Goal: Navigation & Orientation: Find specific page/section

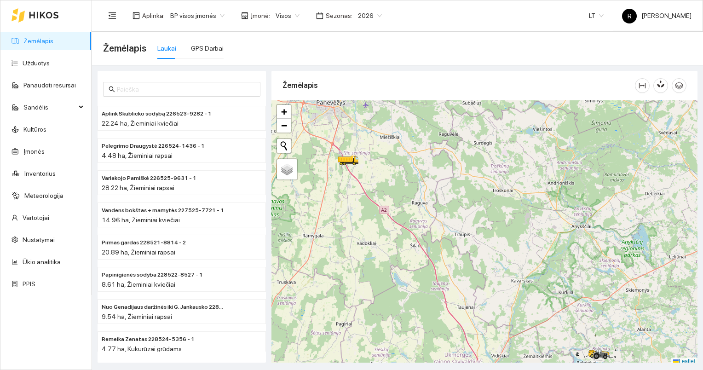
scroll to position [2, 0]
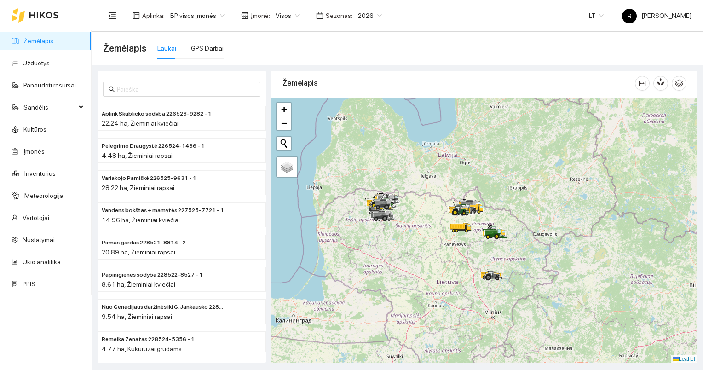
drag, startPoint x: 408, startPoint y: 201, endPoint x: 490, endPoint y: 276, distance: 111.4
click at [490, 276] on icon at bounding box center [493, 276] width 17 height 10
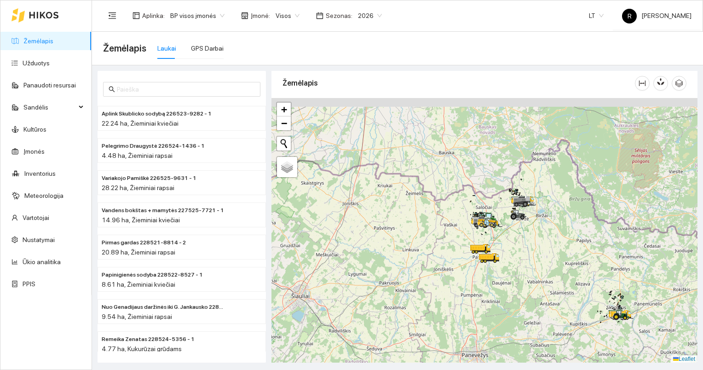
drag, startPoint x: 485, startPoint y: 168, endPoint x: 488, endPoint y: 272, distance: 104.5
click at [488, 272] on div at bounding box center [485, 230] width 426 height 265
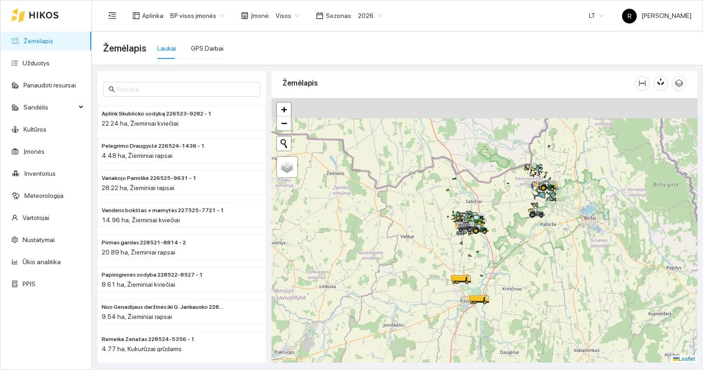
drag, startPoint x: 487, startPoint y: 205, endPoint x: 469, endPoint y: 264, distance: 61.6
click at [468, 266] on div at bounding box center [485, 230] width 426 height 265
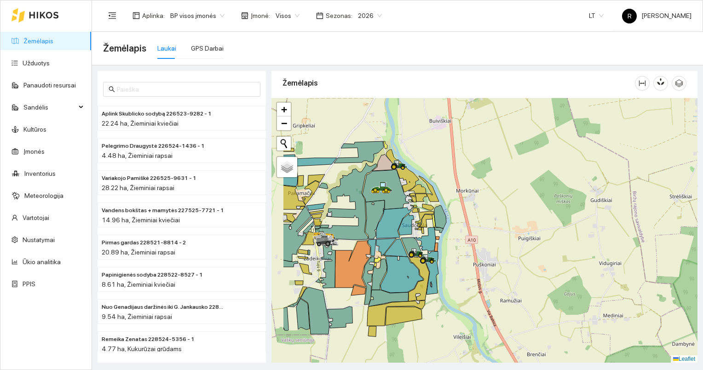
drag, startPoint x: 379, startPoint y: 258, endPoint x: 510, endPoint y: 265, distance: 131.0
click at [439, 265] on icon at bounding box center [431, 272] width 15 height 43
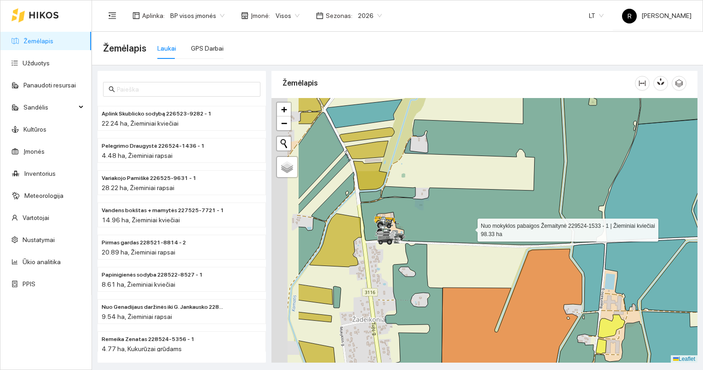
drag, startPoint x: 389, startPoint y: 249, endPoint x: 497, endPoint y: 225, distance: 110.8
click at [497, 225] on icon at bounding box center [466, 148] width 211 height 193
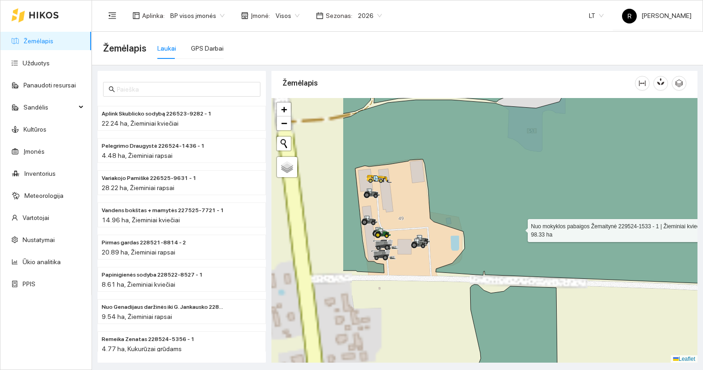
drag, startPoint x: 400, startPoint y: 230, endPoint x: 523, endPoint y: 227, distance: 123.4
click at [522, 227] on icon at bounding box center [599, 179] width 512 height 218
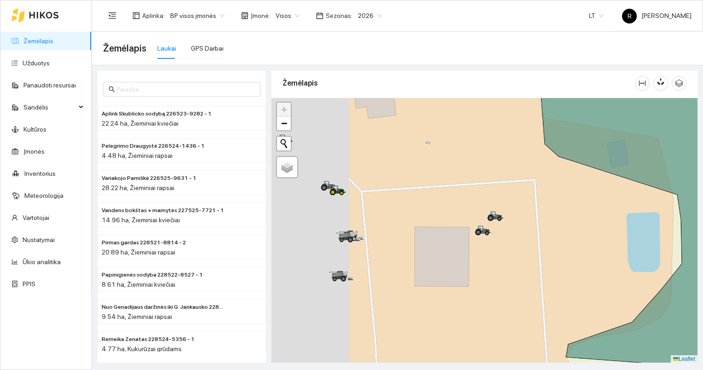
drag, startPoint x: 385, startPoint y: 236, endPoint x: 598, endPoint y: 227, distance: 213.3
click at [608, 228] on div at bounding box center [485, 230] width 426 height 265
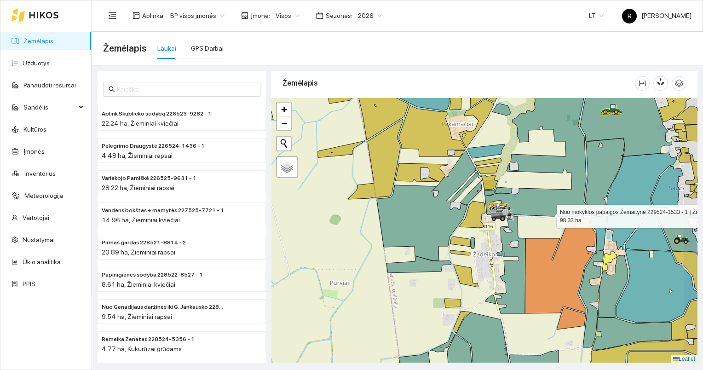
drag, startPoint x: 590, startPoint y: 217, endPoint x: 536, endPoint y: 214, distance: 54.5
click at [536, 214] on icon at bounding box center [546, 142] width 123 height 150
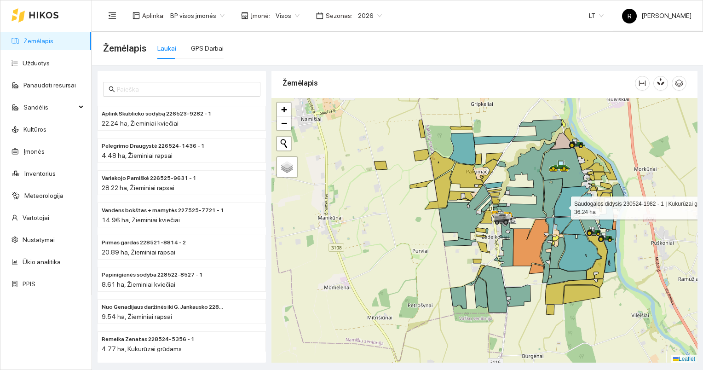
drag, startPoint x: 592, startPoint y: 202, endPoint x: 552, endPoint y: 207, distance: 39.5
click at [555, 215] on icon at bounding box center [572, 201] width 35 height 31
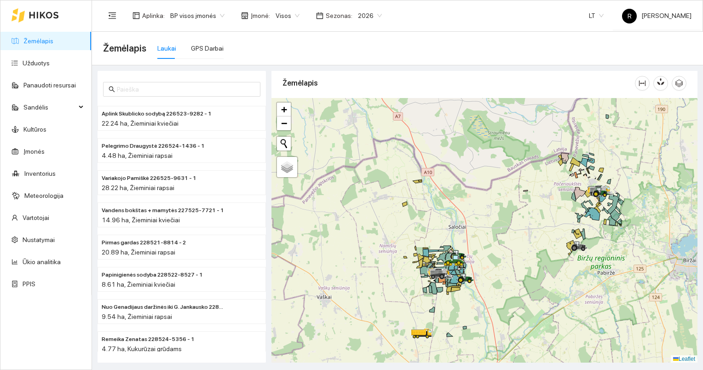
drag, startPoint x: 604, startPoint y: 258, endPoint x: 565, endPoint y: 292, distance: 51.8
click at [565, 292] on div at bounding box center [485, 230] width 426 height 265
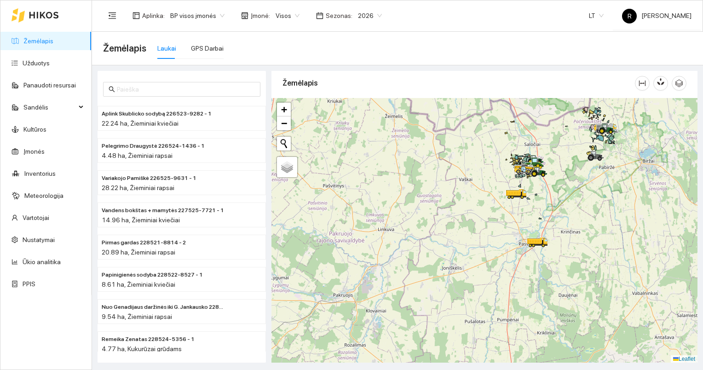
drag, startPoint x: 603, startPoint y: 151, endPoint x: 589, endPoint y: 169, distance: 23.4
click at [589, 169] on div at bounding box center [591, 160] width 6 height 23
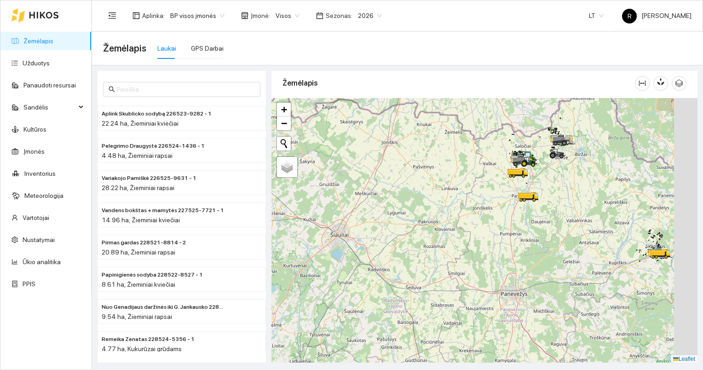
drag, startPoint x: 650, startPoint y: 239, endPoint x: 552, endPoint y: 221, distance: 99.3
click at [552, 221] on div at bounding box center [485, 230] width 426 height 265
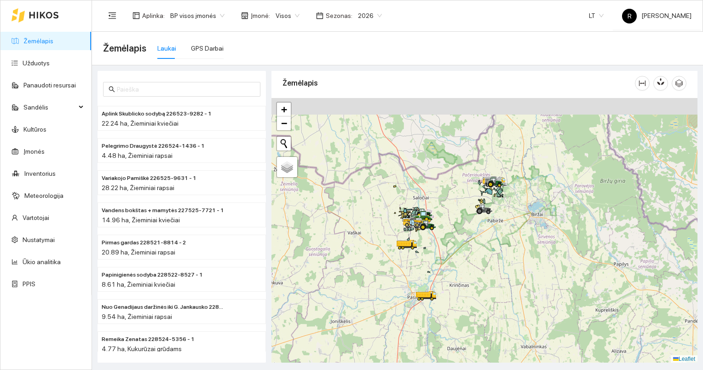
drag, startPoint x: 508, startPoint y: 131, endPoint x: 492, endPoint y: 251, distance: 121.7
click at [493, 251] on div at bounding box center [485, 230] width 426 height 265
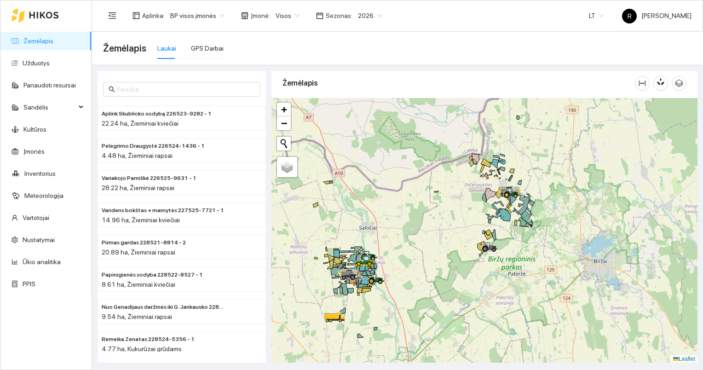
drag, startPoint x: 350, startPoint y: 258, endPoint x: 487, endPoint y: 250, distance: 137.0
click at [487, 250] on div at bounding box center [485, 230] width 426 height 265
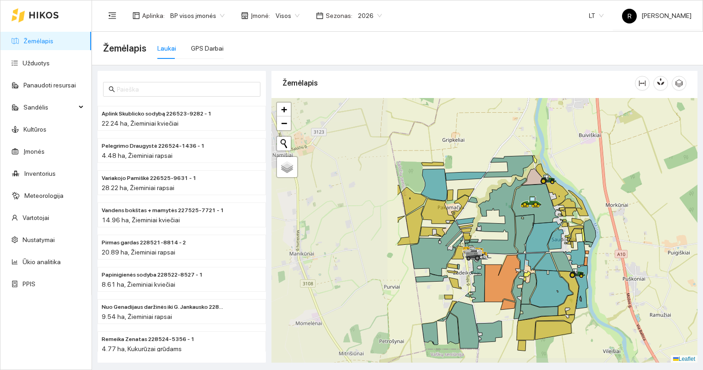
drag, startPoint x: 390, startPoint y: 278, endPoint x: 548, endPoint y: 267, distance: 158.8
click at [548, 267] on icon at bounding box center [546, 262] width 23 height 18
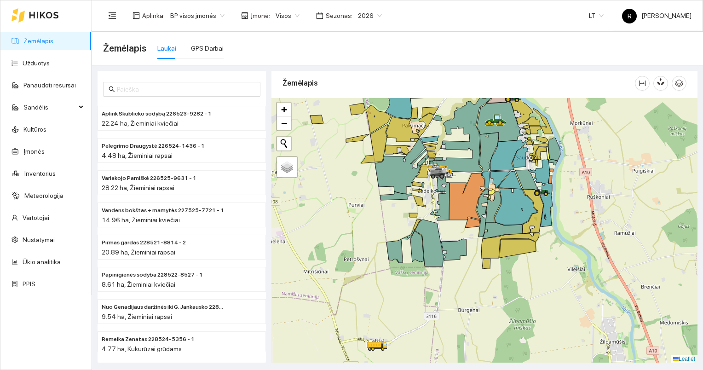
drag, startPoint x: 482, startPoint y: 302, endPoint x: 431, endPoint y: 180, distance: 132.0
click at [431, 181] on div at bounding box center [485, 230] width 426 height 265
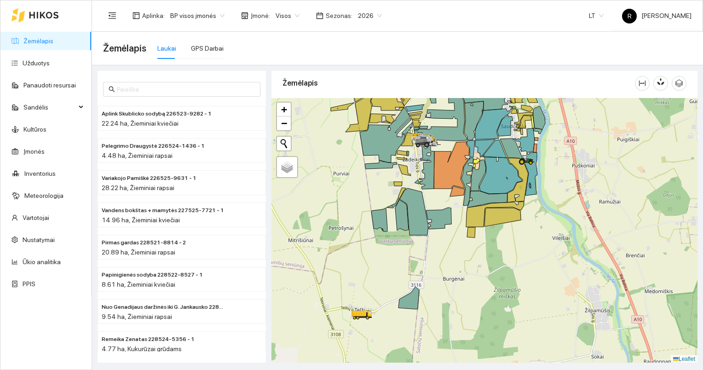
drag, startPoint x: 446, startPoint y: 199, endPoint x: 477, endPoint y: 298, distance: 104.3
click at [477, 299] on div at bounding box center [485, 230] width 426 height 265
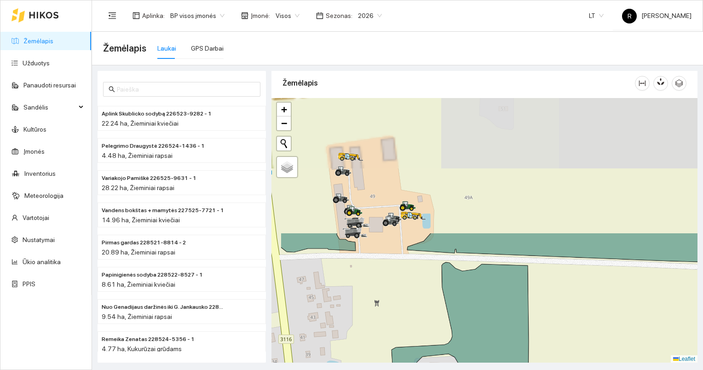
drag, startPoint x: 354, startPoint y: 142, endPoint x: 407, endPoint y: 304, distance: 169.9
click at [407, 304] on div at bounding box center [485, 230] width 426 height 265
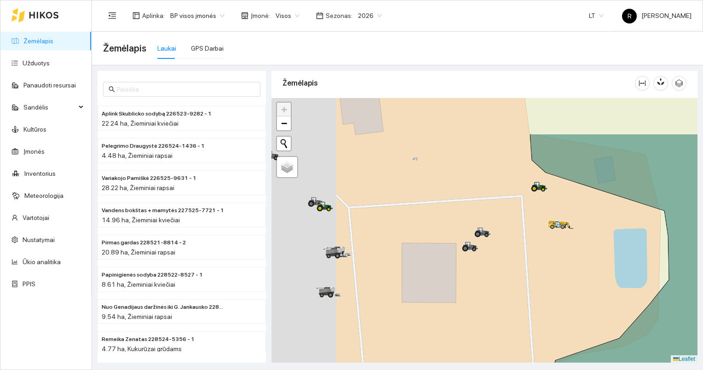
drag, startPoint x: 374, startPoint y: 216, endPoint x: 530, endPoint y: 276, distance: 167.3
click at [530, 278] on div at bounding box center [485, 230] width 426 height 265
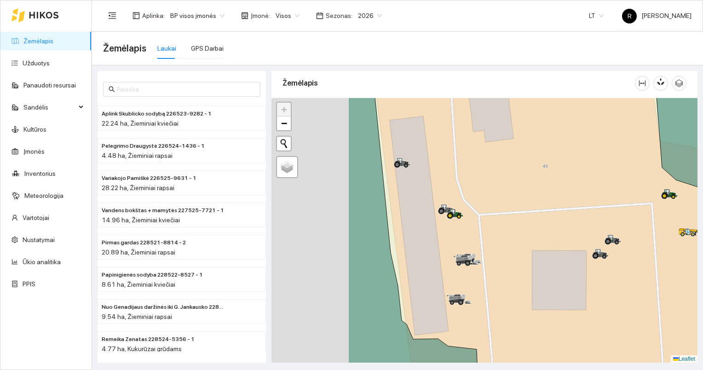
drag, startPoint x: 401, startPoint y: 244, endPoint x: 494, endPoint y: 252, distance: 92.9
click at [494, 252] on div at bounding box center [485, 230] width 426 height 265
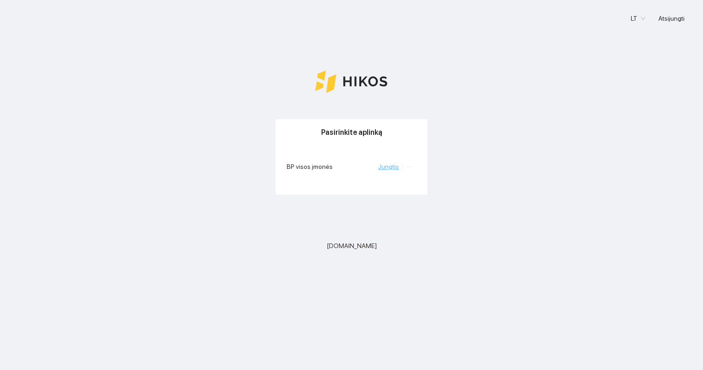
click at [392, 168] on link "Jungtis" at bounding box center [388, 166] width 21 height 7
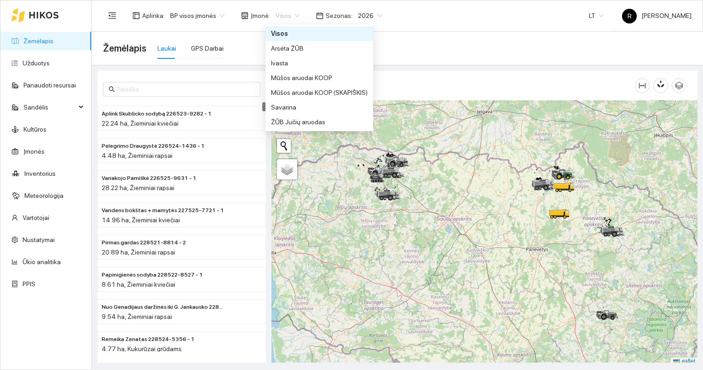
click at [291, 15] on span "Visos" at bounding box center [288, 16] width 24 height 14
click at [278, 48] on div "Arsėta ŽŪB" at bounding box center [319, 48] width 97 height 10
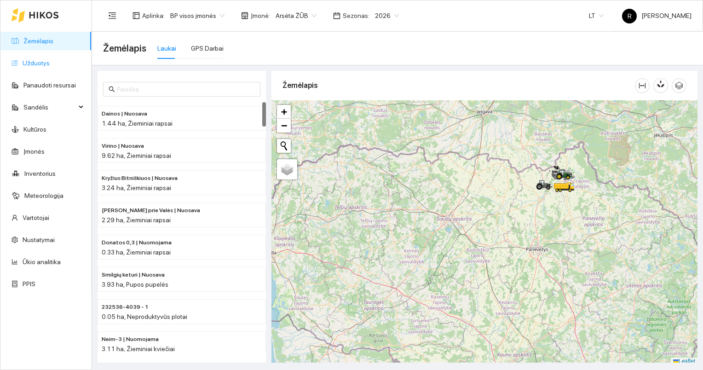
click at [46, 64] on link "Užduotys" at bounding box center [36, 62] width 27 height 7
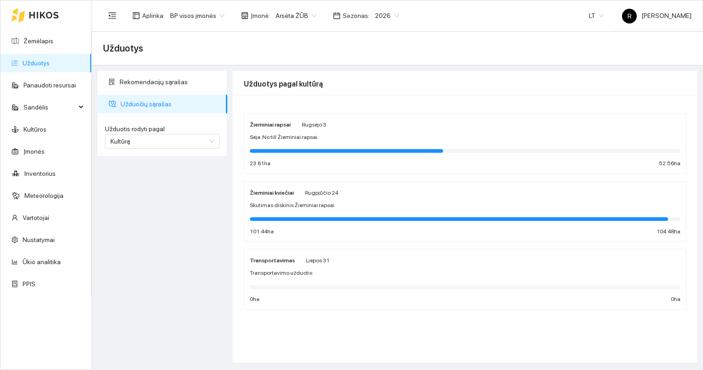
click at [388, 16] on span "2026" at bounding box center [387, 16] width 24 height 14
click at [376, 103] on div "2025" at bounding box center [378, 107] width 23 height 10
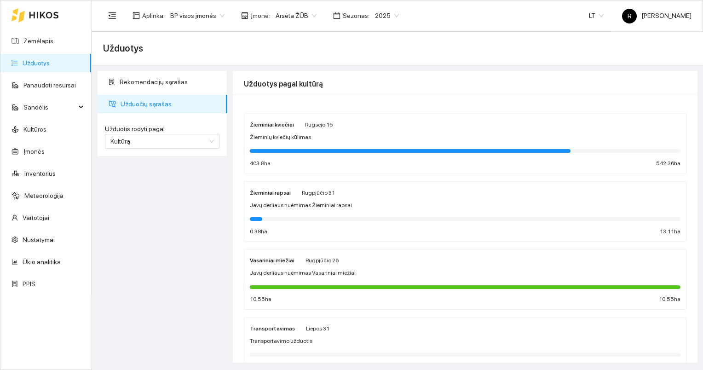
click at [287, 138] on span "Žieminių kviečių kūlimas" at bounding box center [280, 137] width 61 height 9
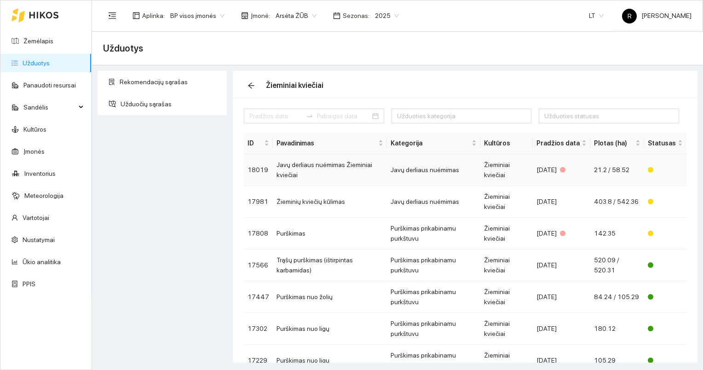
click at [317, 167] on td "Javų derliaus nuėmimas Žieminiai kviečiai" at bounding box center [330, 170] width 114 height 32
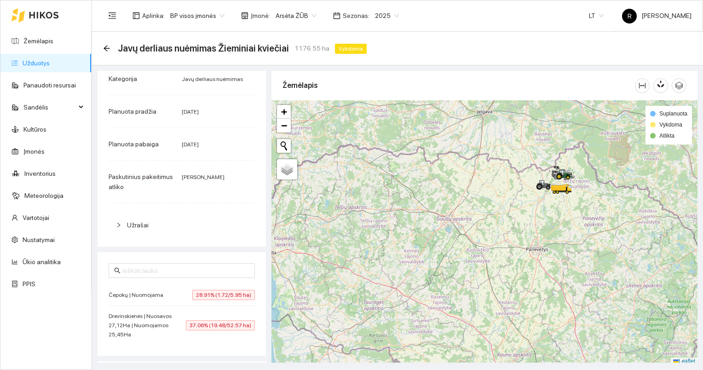
scroll to position [79, 0]
click at [37, 60] on link "Užduotys" at bounding box center [36, 62] width 27 height 7
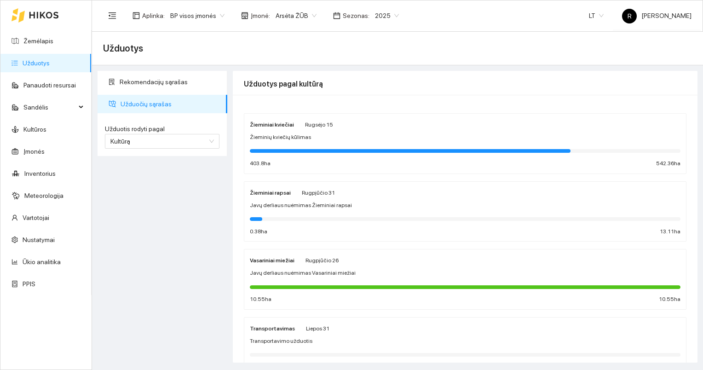
click at [290, 143] on div "Žieminiai kviečiai [DATE] Žieminių kviečių kūlimas 403.8 ha 542.36 ha" at bounding box center [465, 143] width 431 height 49
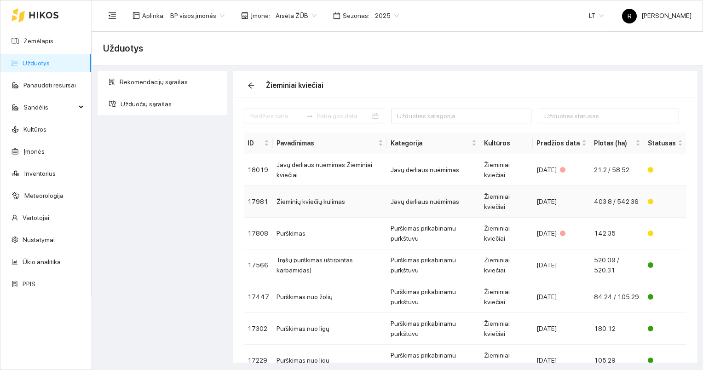
click at [309, 200] on td "Žieminių kviečių kūlimas" at bounding box center [330, 202] width 114 height 32
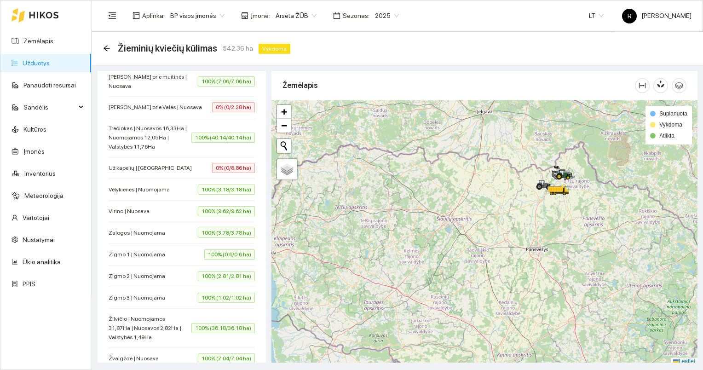
scroll to position [875, 0]
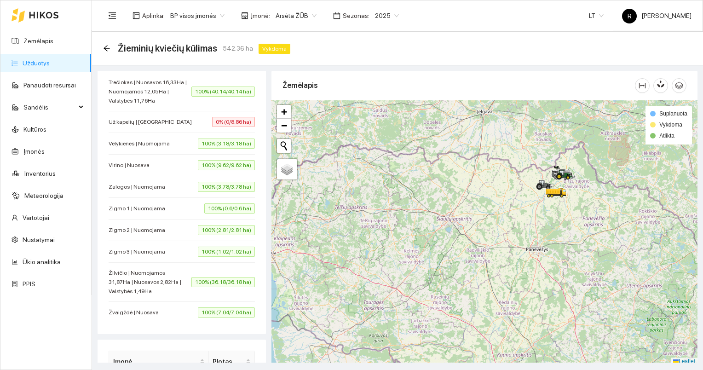
click at [387, 15] on span "2025" at bounding box center [387, 16] width 24 height 14
click at [376, 120] on div "2026" at bounding box center [378, 122] width 23 height 10
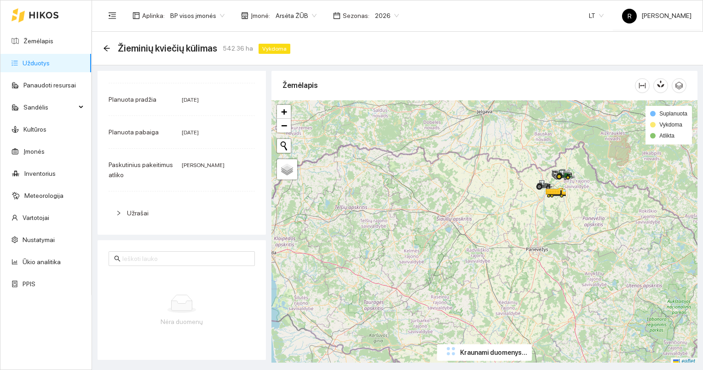
scroll to position [92, 0]
click at [39, 64] on link "Užduotys" at bounding box center [36, 62] width 27 height 7
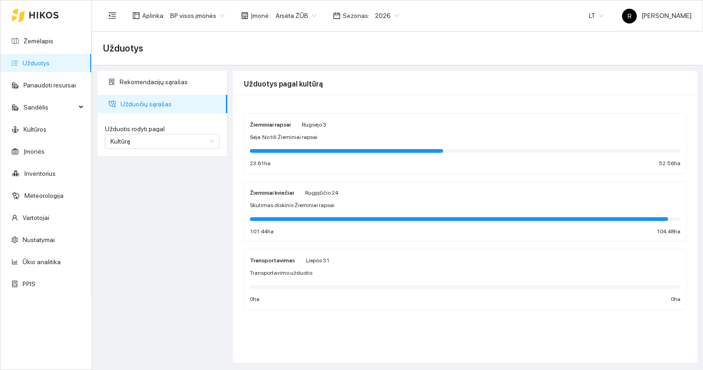
click at [268, 142] on div "Žieminiai rapsai [DATE] [PERSON_NAME]. No till Žieminiai rapsai 23.61 ha 52.56 …" at bounding box center [465, 143] width 431 height 49
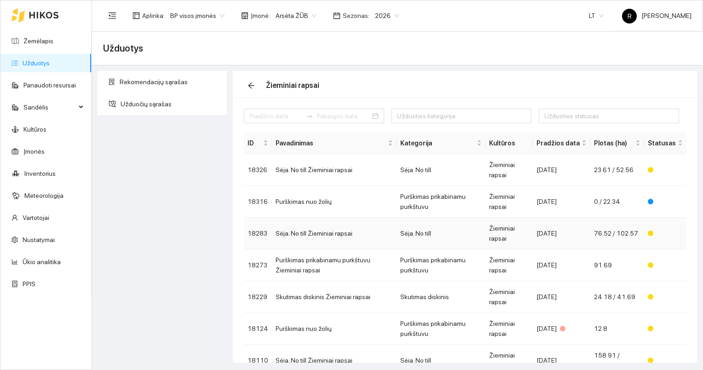
click at [325, 232] on td "Sėja. No till Žieminiai rapsai" at bounding box center [334, 234] width 125 height 32
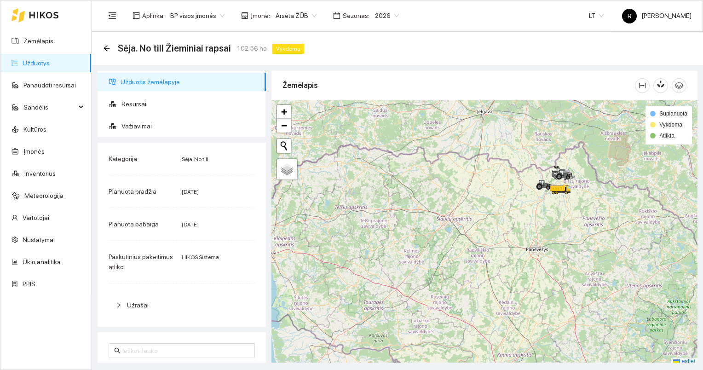
scroll to position [256, 0]
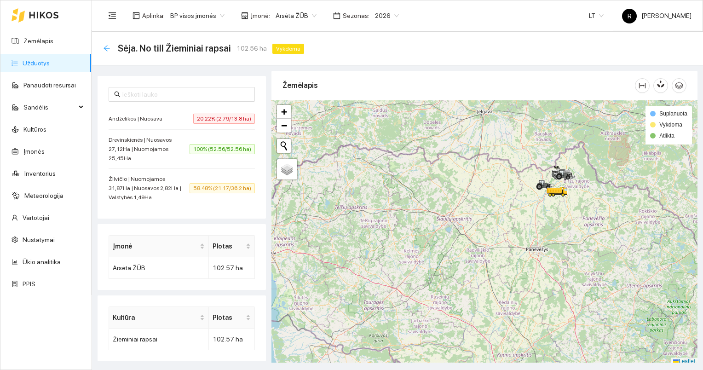
click at [109, 47] on icon "arrow-left" at bounding box center [106, 48] width 7 height 7
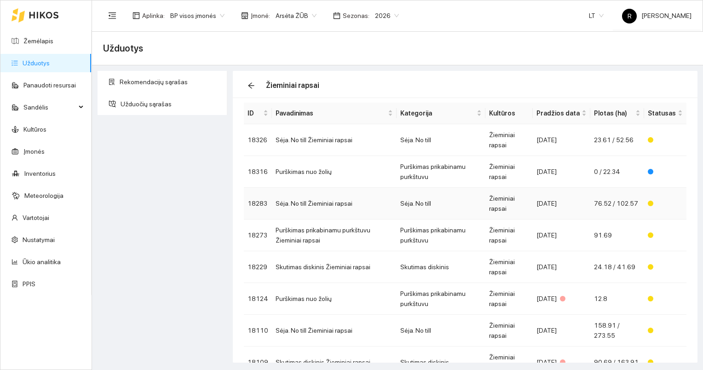
scroll to position [46, 0]
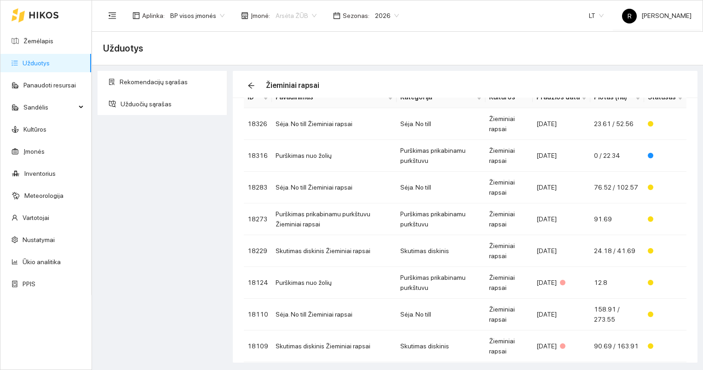
click at [310, 13] on span "Arsėta ŽŪB" at bounding box center [296, 16] width 41 height 14
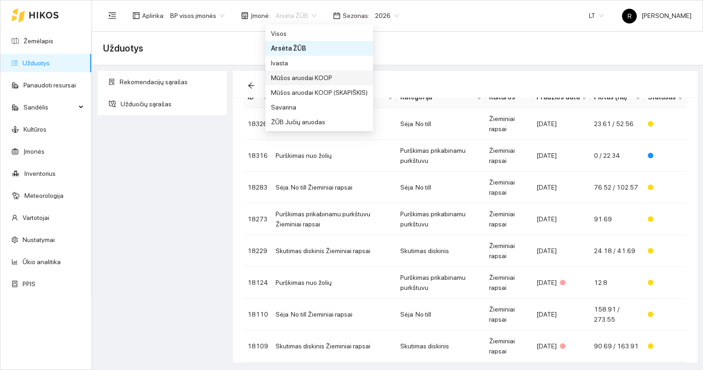
click at [287, 79] on div "Mūšos aruodai KOOP" at bounding box center [319, 78] width 97 height 10
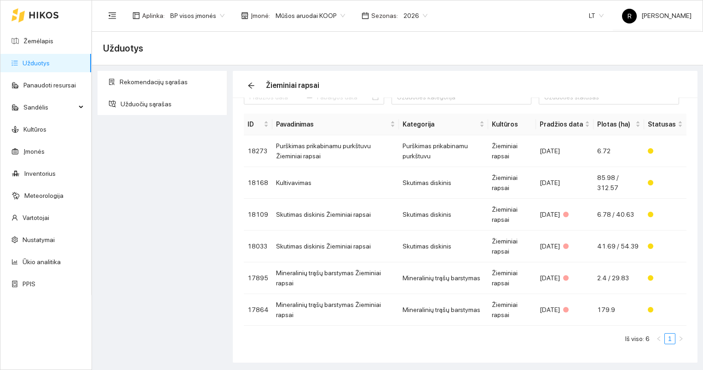
scroll to position [18, 0]
click at [331, 12] on span "Mūšos aruodai KOOP" at bounding box center [311, 16] width 70 height 14
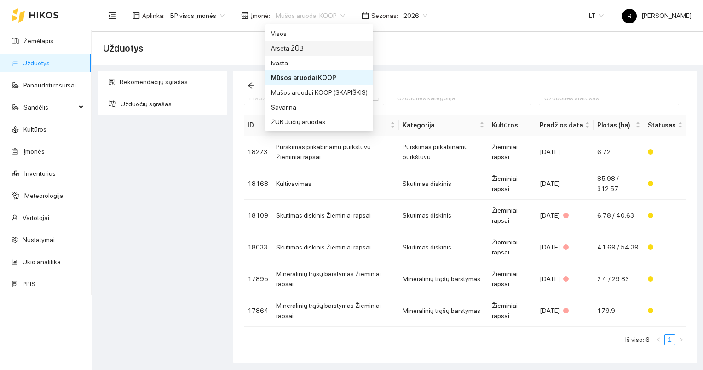
click at [289, 48] on div "Arsėta ŽŪB" at bounding box center [319, 48] width 97 height 10
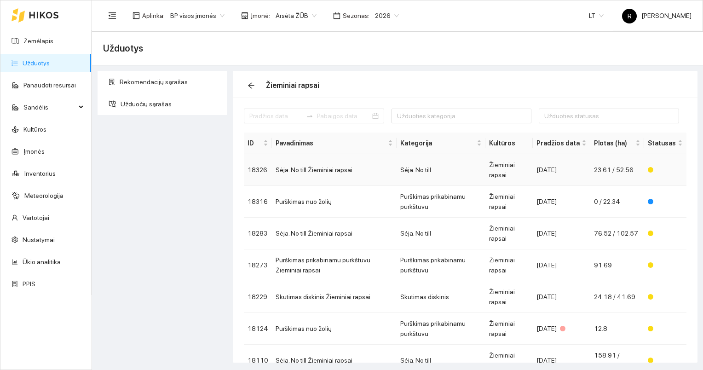
click at [328, 171] on td "Sėja. No till Žieminiai rapsai" at bounding box center [334, 170] width 125 height 32
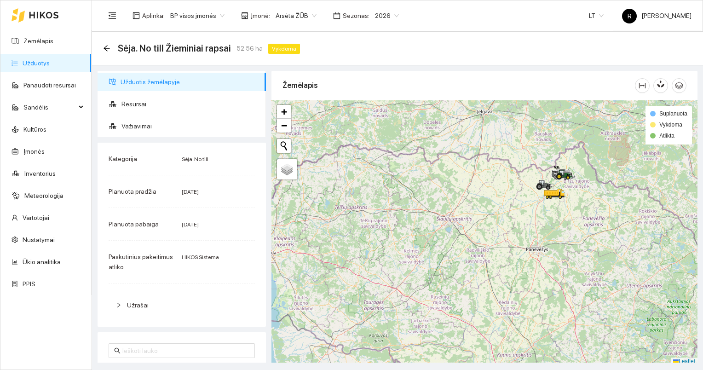
click at [102, 46] on div "Sėja. No till Žieminiai rapsai 52.56 ha Vykdoma" at bounding box center [397, 49] width 611 height 34
click at [107, 47] on icon "arrow-left" at bounding box center [106, 48] width 7 height 7
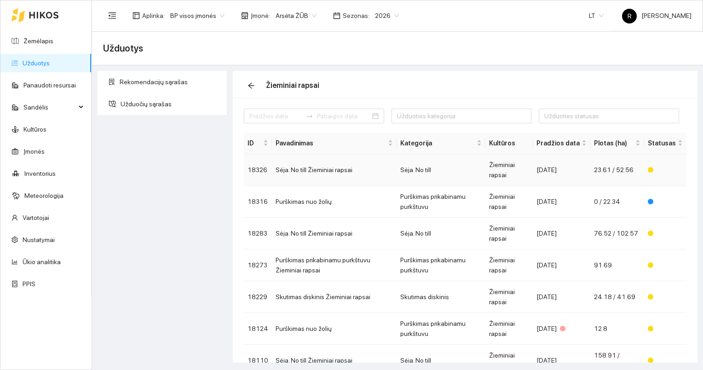
click at [315, 172] on td "Sėja. No till Žieminiai rapsai" at bounding box center [334, 170] width 125 height 32
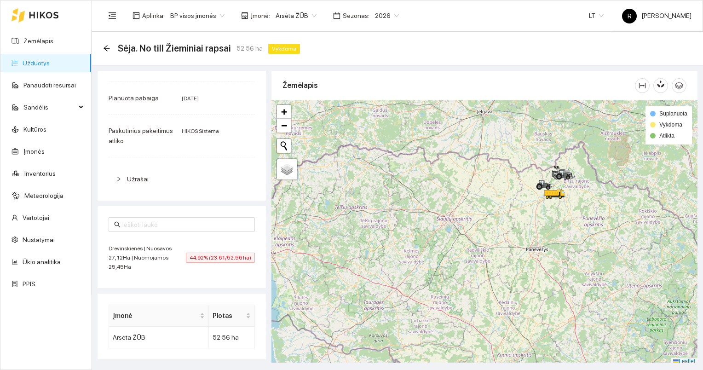
scroll to position [196, 0]
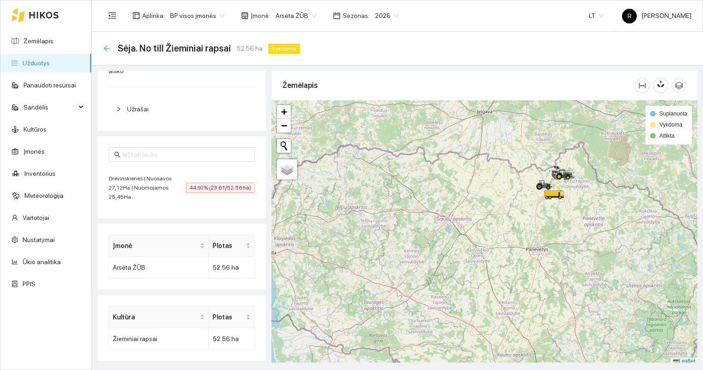
click at [108, 50] on icon "arrow-left" at bounding box center [106, 48] width 7 height 7
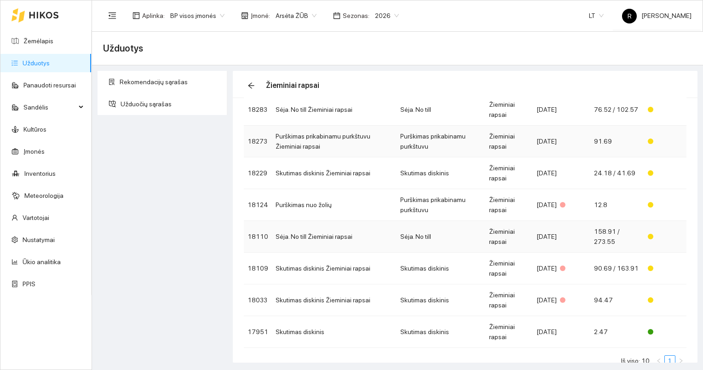
scroll to position [138, 0]
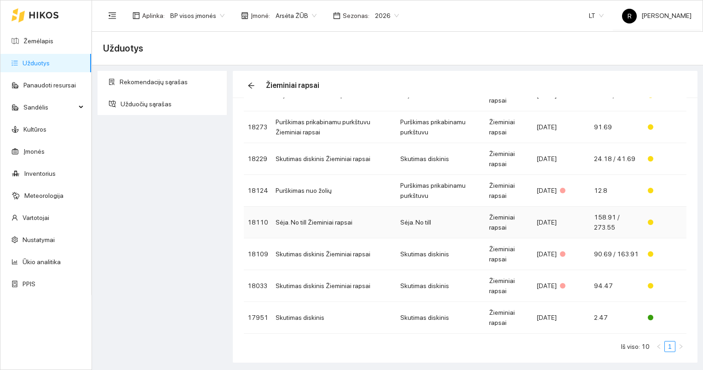
click at [320, 222] on td "Sėja. No till Žieminiai rapsai" at bounding box center [334, 223] width 125 height 32
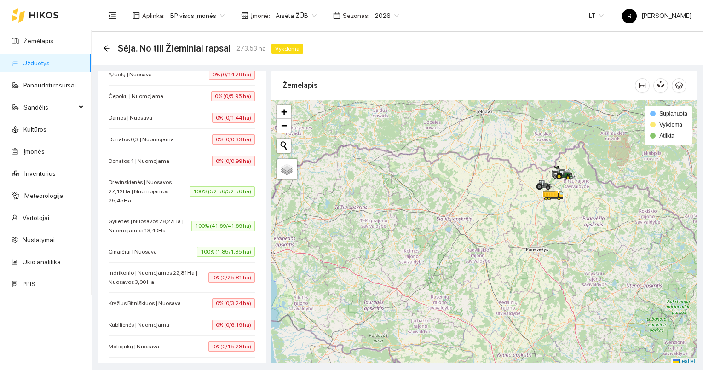
scroll to position [276, 0]
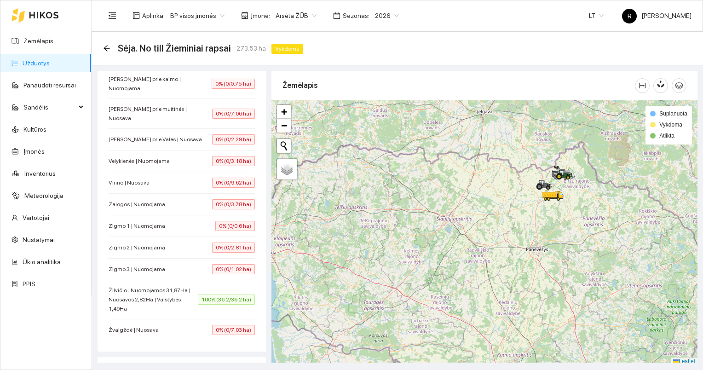
scroll to position [691, 0]
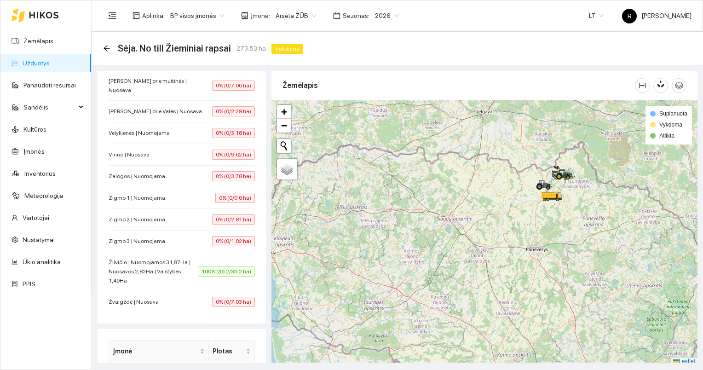
click at [310, 16] on span "Arsėta ŽŪB" at bounding box center [296, 16] width 41 height 14
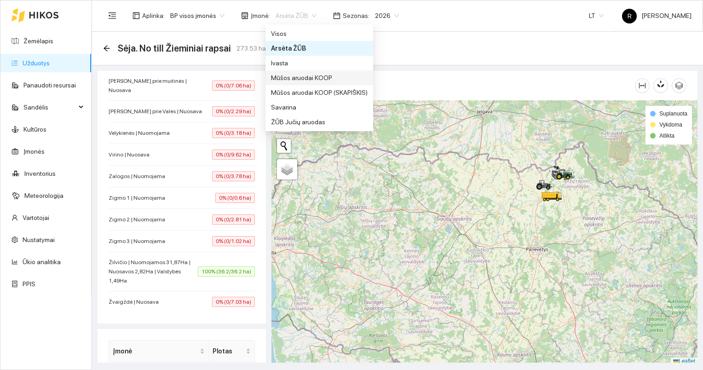
click at [287, 77] on div "Mūšos aruodai KOOP" at bounding box center [319, 78] width 97 height 10
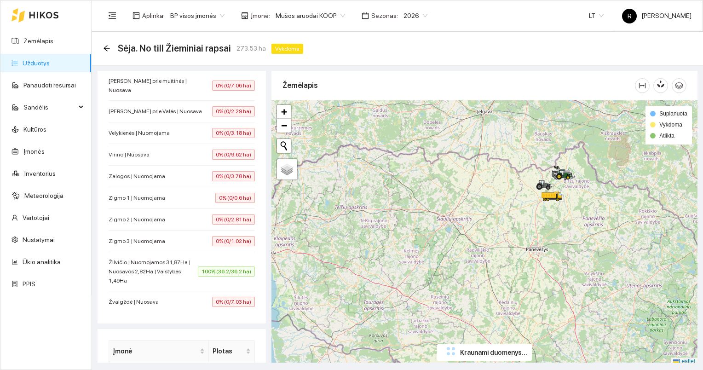
scroll to position [70, 0]
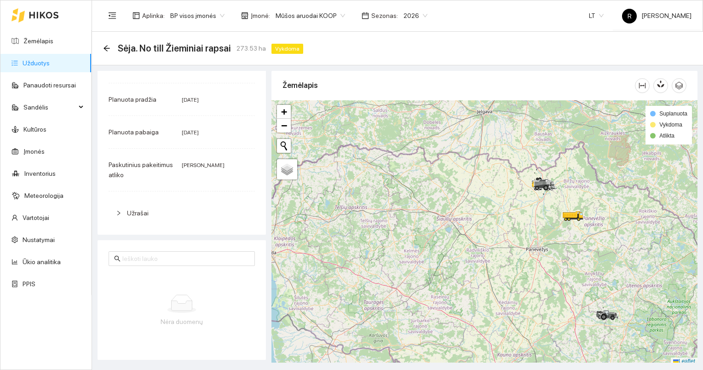
click at [33, 65] on link "Užduotys" at bounding box center [36, 62] width 27 height 7
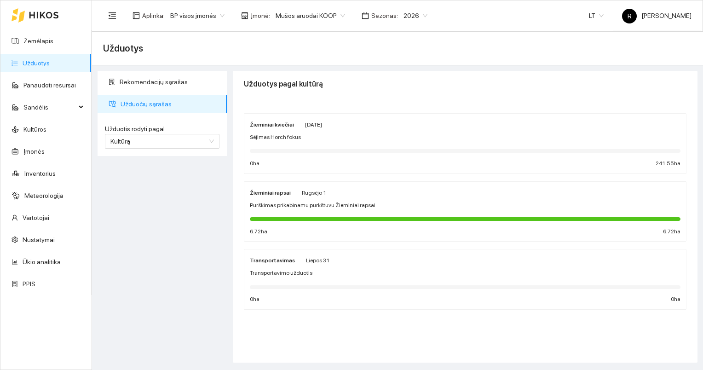
click at [291, 214] on div at bounding box center [465, 219] width 431 height 10
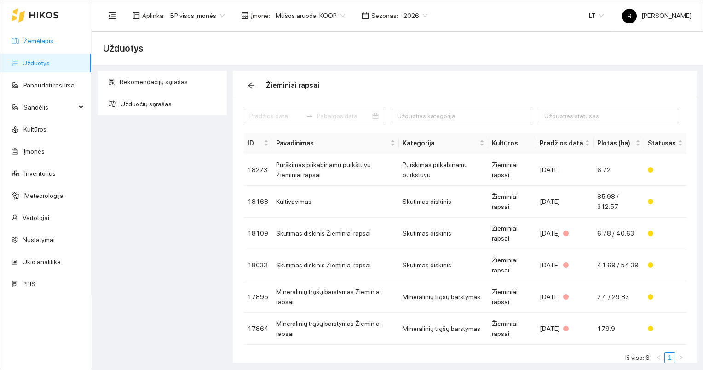
click at [41, 41] on link "Žemėlapis" at bounding box center [38, 40] width 30 height 7
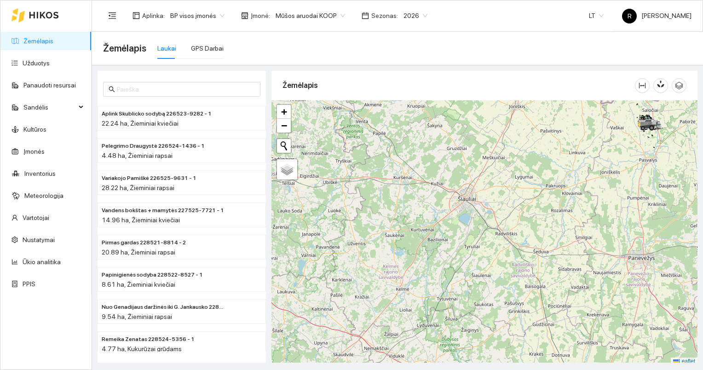
scroll to position [2, 0]
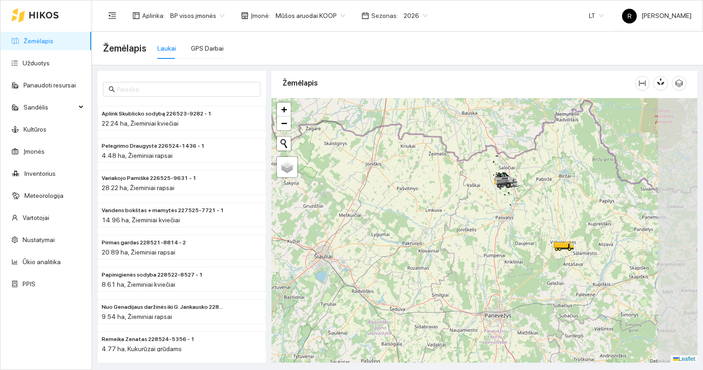
drag, startPoint x: 528, startPoint y: 204, endPoint x: 359, endPoint y: 278, distance: 184.3
click at [354, 280] on div at bounding box center [485, 230] width 426 height 265
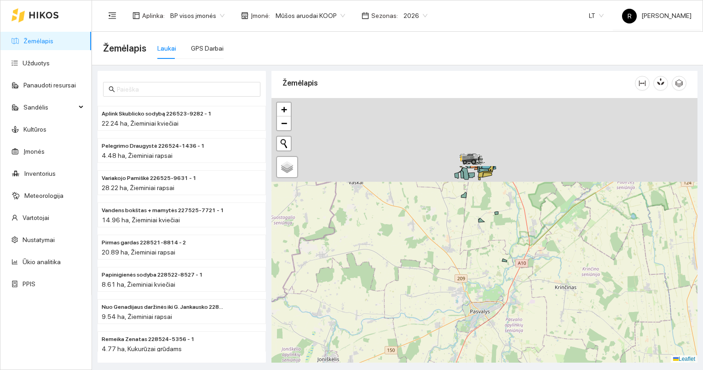
drag, startPoint x: 518, startPoint y: 169, endPoint x: 430, endPoint y: 291, distance: 150.3
click at [429, 291] on div at bounding box center [485, 230] width 426 height 265
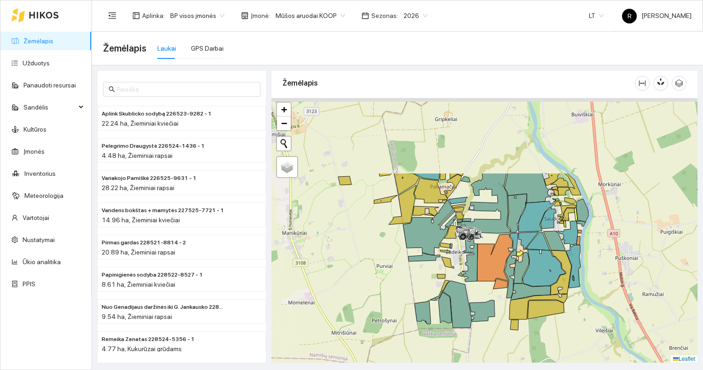
drag, startPoint x: 432, startPoint y: 192, endPoint x: 519, endPoint y: 294, distance: 133.9
click at [519, 294] on icon at bounding box center [531, 292] width 40 height 17
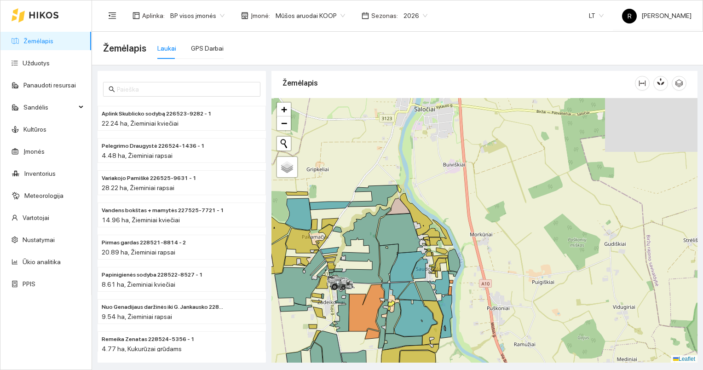
drag, startPoint x: 481, startPoint y: 199, endPoint x: 351, endPoint y: 251, distance: 139.7
click at [351, 251] on div at bounding box center [485, 230] width 426 height 265
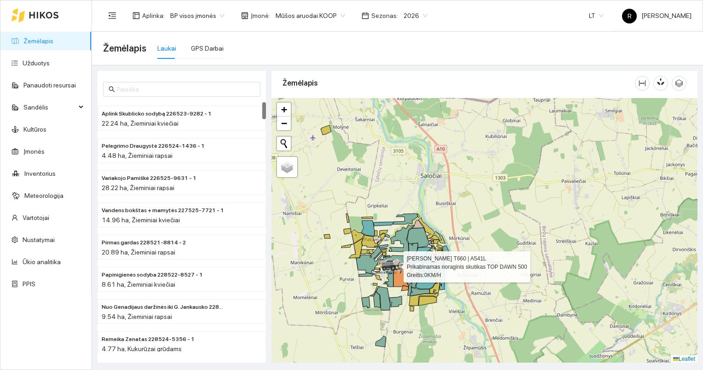
drag, startPoint x: 318, startPoint y: 264, endPoint x: 382, endPoint y: 260, distance: 63.7
click at [382, 260] on icon at bounding box center [392, 265] width 26 height 11
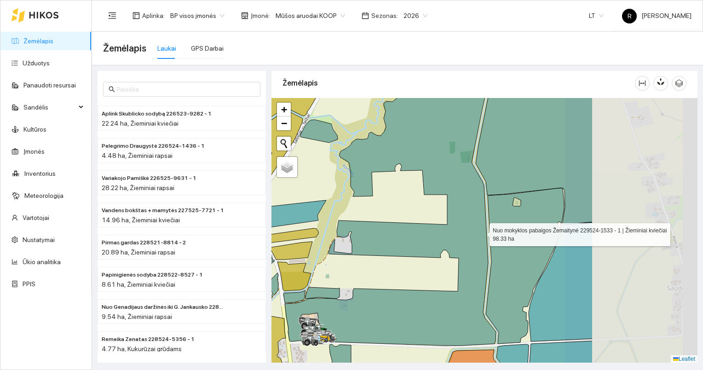
drag, startPoint x: 632, startPoint y: 214, endPoint x: 505, endPoint y: 191, distance: 129.6
click at [480, 232] on icon at bounding box center [390, 216] width 211 height 258
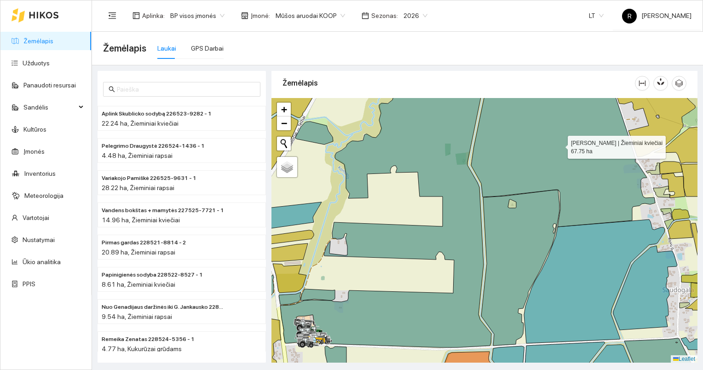
click at [538, 160] on icon at bounding box center [563, 149] width 184 height 156
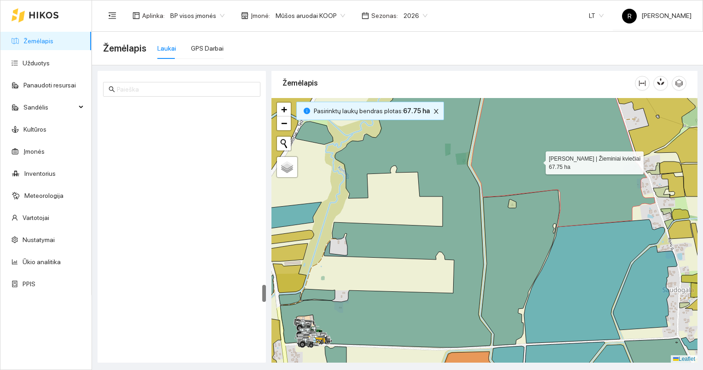
scroll to position [2636, 0]
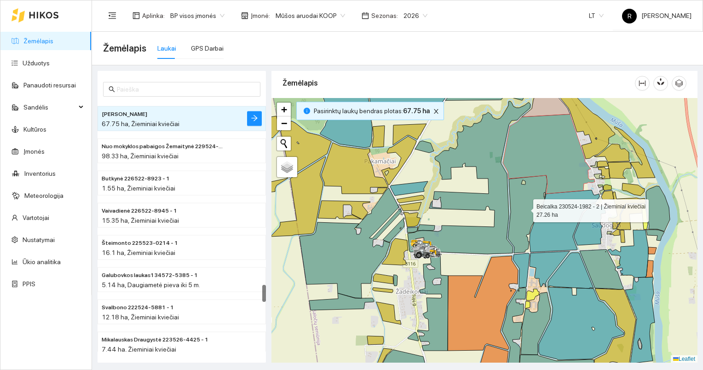
click at [531, 188] on icon at bounding box center [527, 214] width 39 height 78
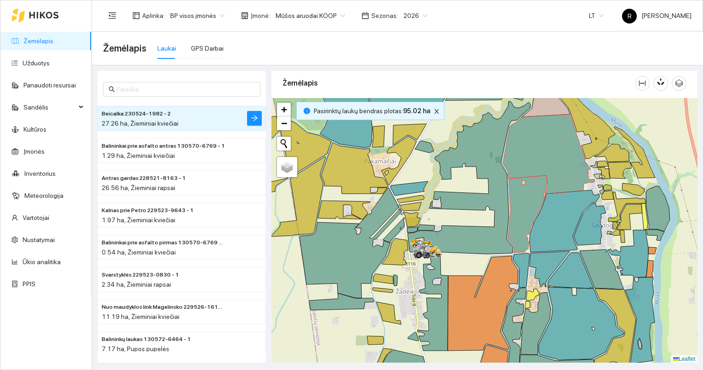
click at [46, 44] on link "Žemėlapis" at bounding box center [38, 40] width 30 height 7
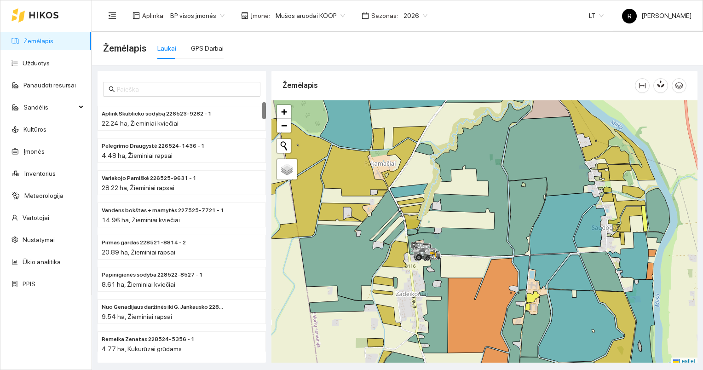
click at [416, 13] on span "2026" at bounding box center [416, 16] width 24 height 14
click at [401, 106] on div "2025" at bounding box center [405, 107] width 23 height 10
click at [335, 14] on span "Mūšos aruodai KOOP" at bounding box center [311, 16] width 70 height 14
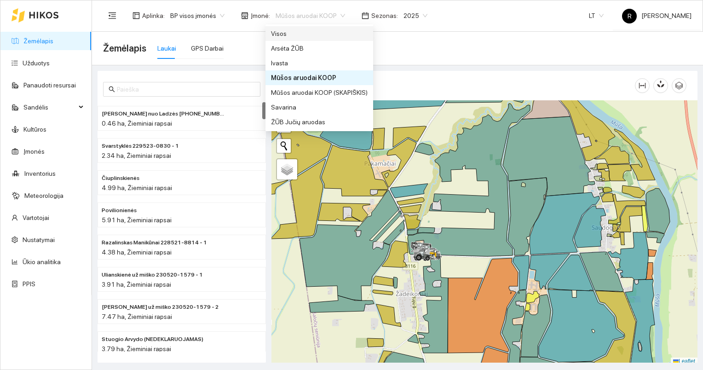
click at [280, 33] on div "Visos" at bounding box center [319, 34] width 97 height 10
